Goal: Download file/media

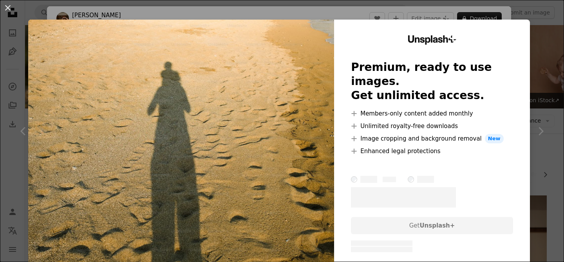
scroll to position [621, 0]
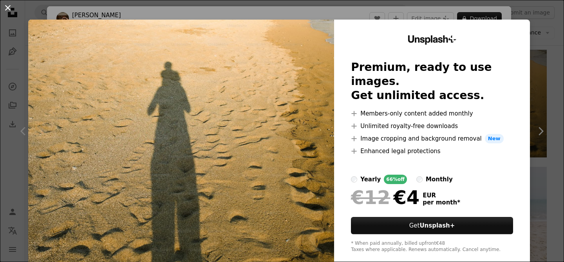
click at [5, 7] on button "An X shape" at bounding box center [7, 7] width 9 height 9
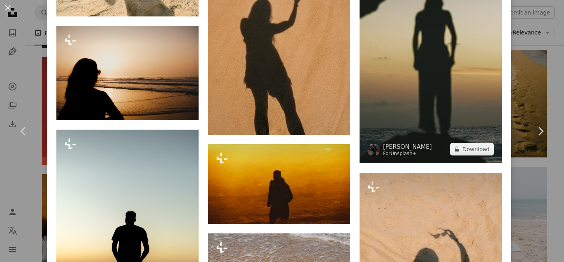
scroll to position [654, 0]
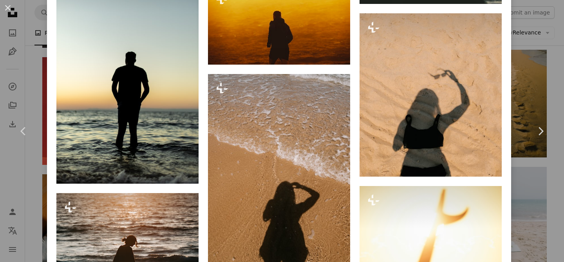
click at [556, 55] on div "An X shape Chevron left Chevron right [PERSON_NAME] For Unsplash+ A heart A plu…" at bounding box center [282, 131] width 564 height 262
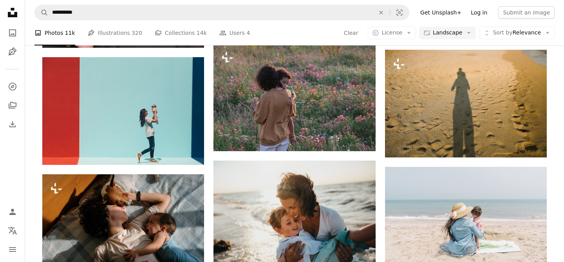
click at [486, 13] on link "Log in" at bounding box center [479, 12] width 26 height 13
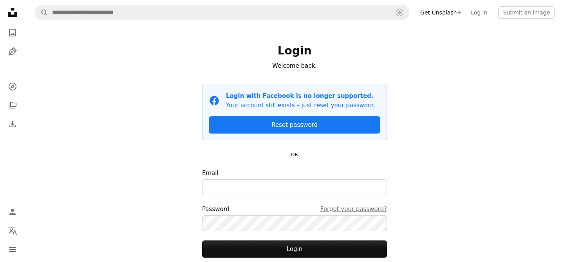
scroll to position [55, 0]
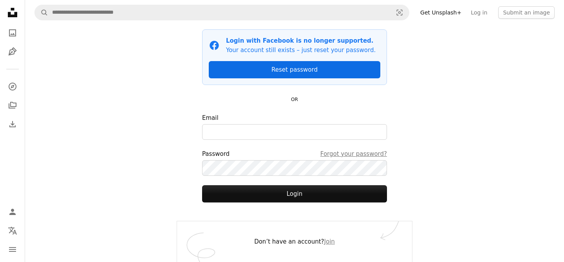
click at [291, 74] on link "Reset password" at bounding box center [294, 69] width 171 height 17
